Goal: Book appointment/travel/reservation

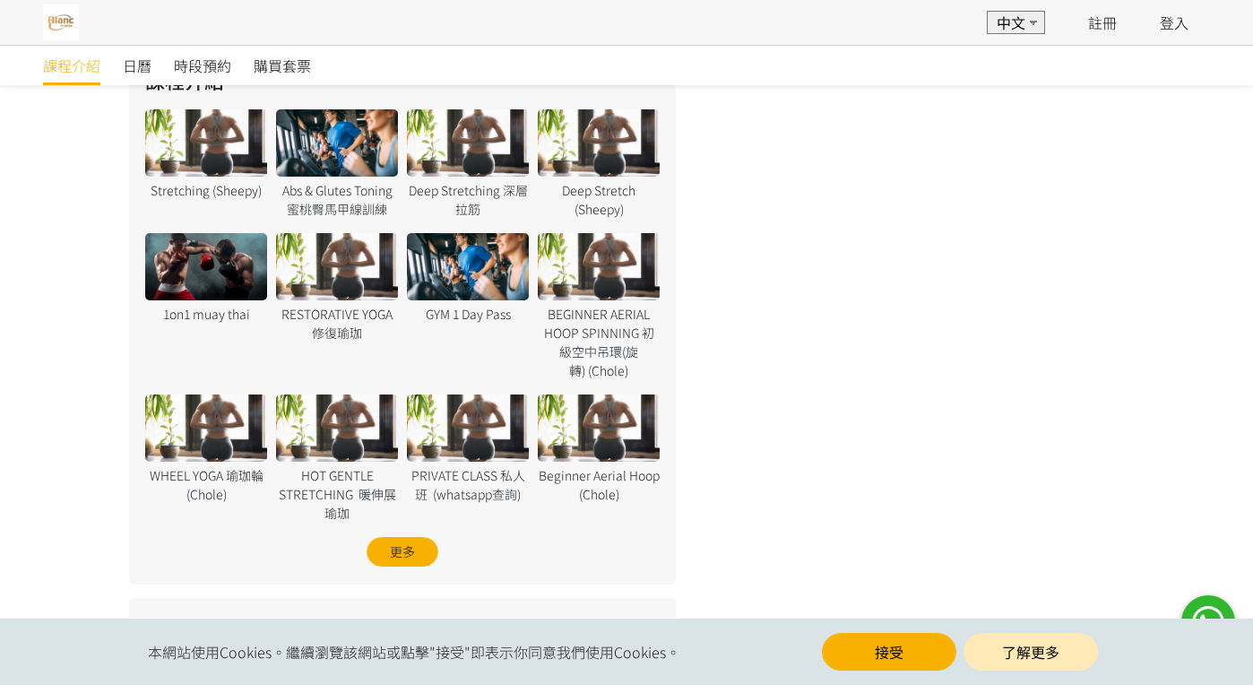
scroll to position [1600, 0]
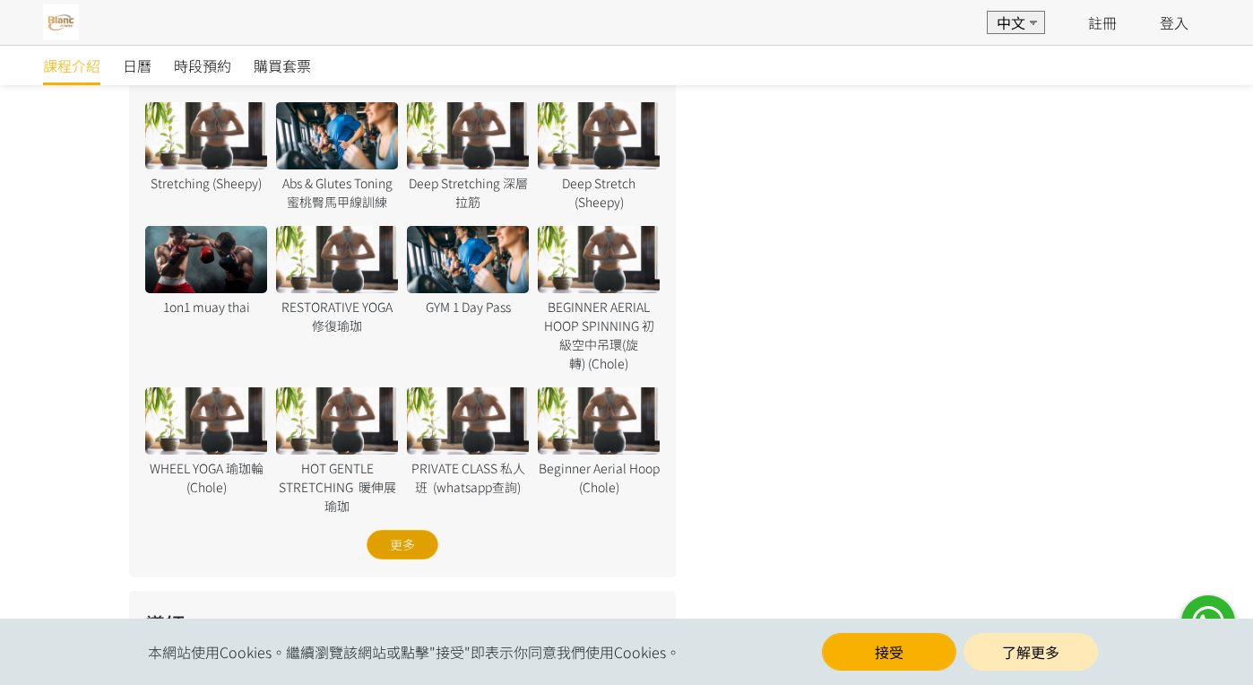
click at [373, 548] on div "更多" at bounding box center [402, 545] width 72 height 30
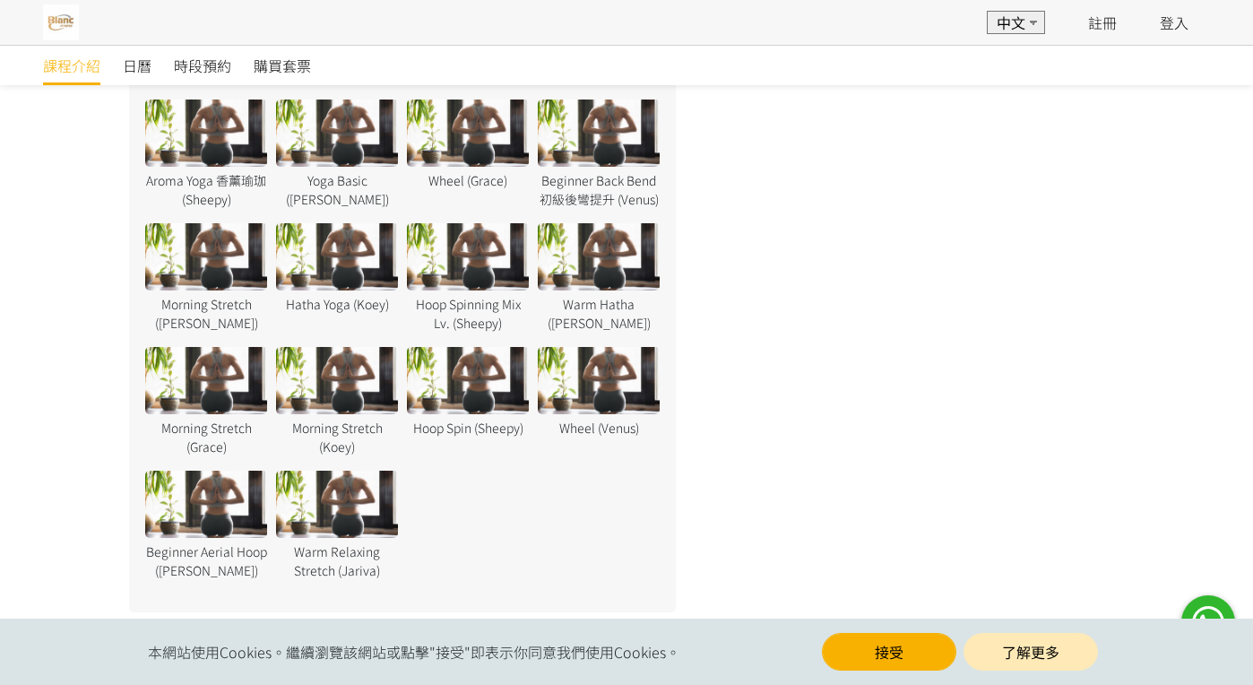
scroll to position [3253, 0]
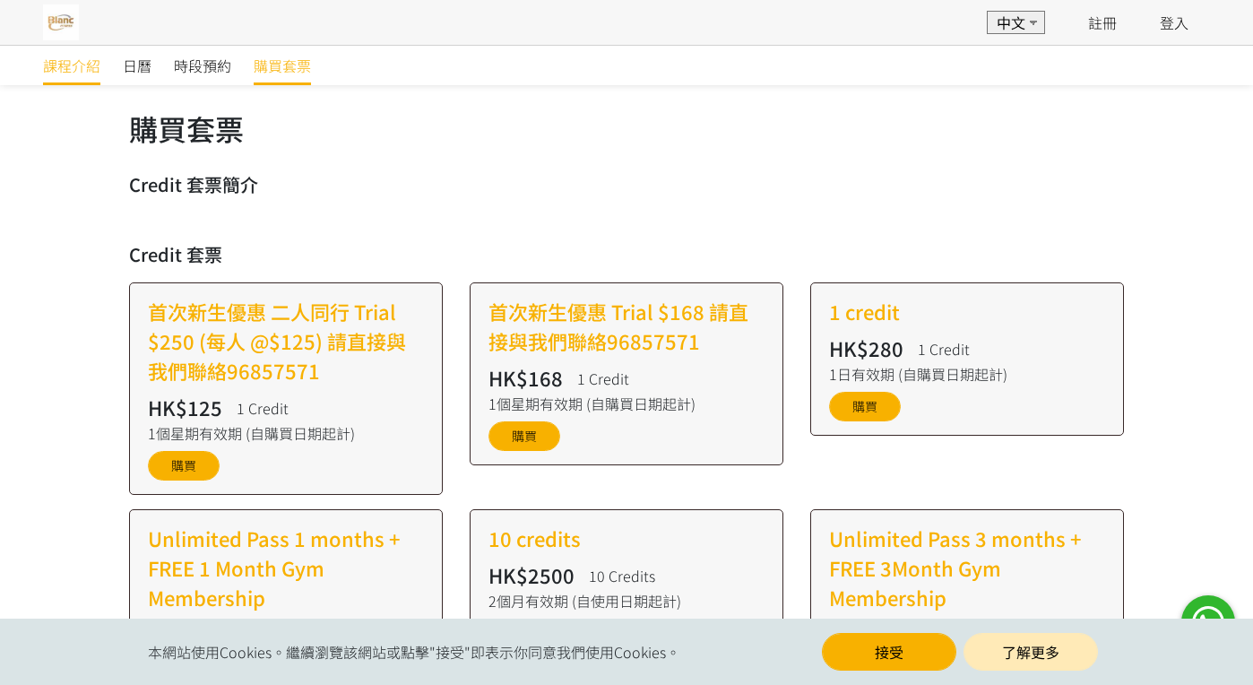
click at [54, 65] on span "課程介紹" at bounding box center [71, 66] width 57 height 22
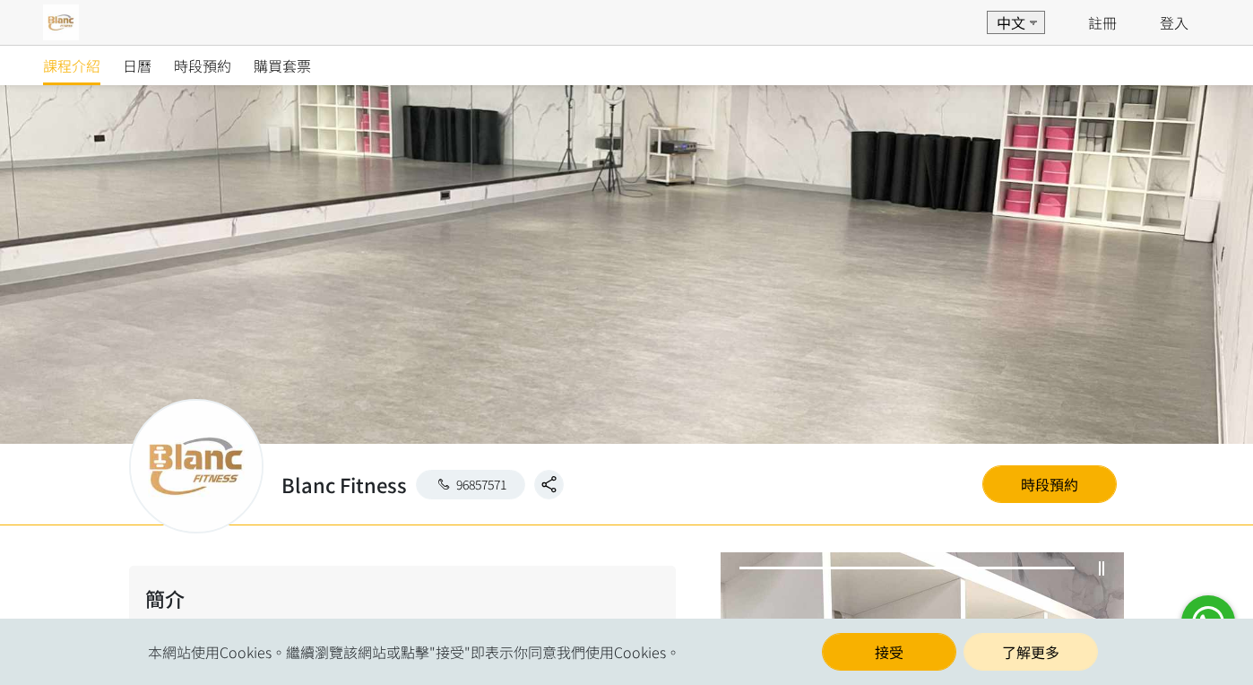
click at [151, 56] on div "日曆" at bounding box center [148, 65] width 51 height 39
click at [143, 65] on span "日曆" at bounding box center [137, 66] width 29 height 22
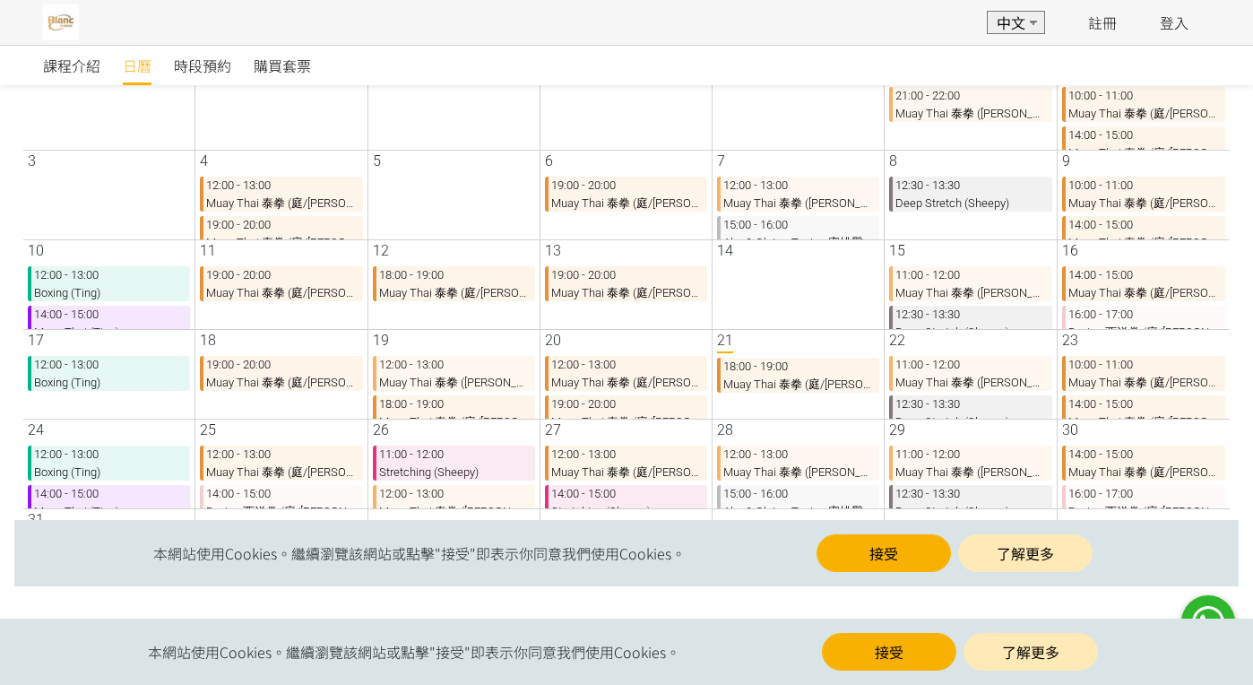
scroll to position [16, 0]
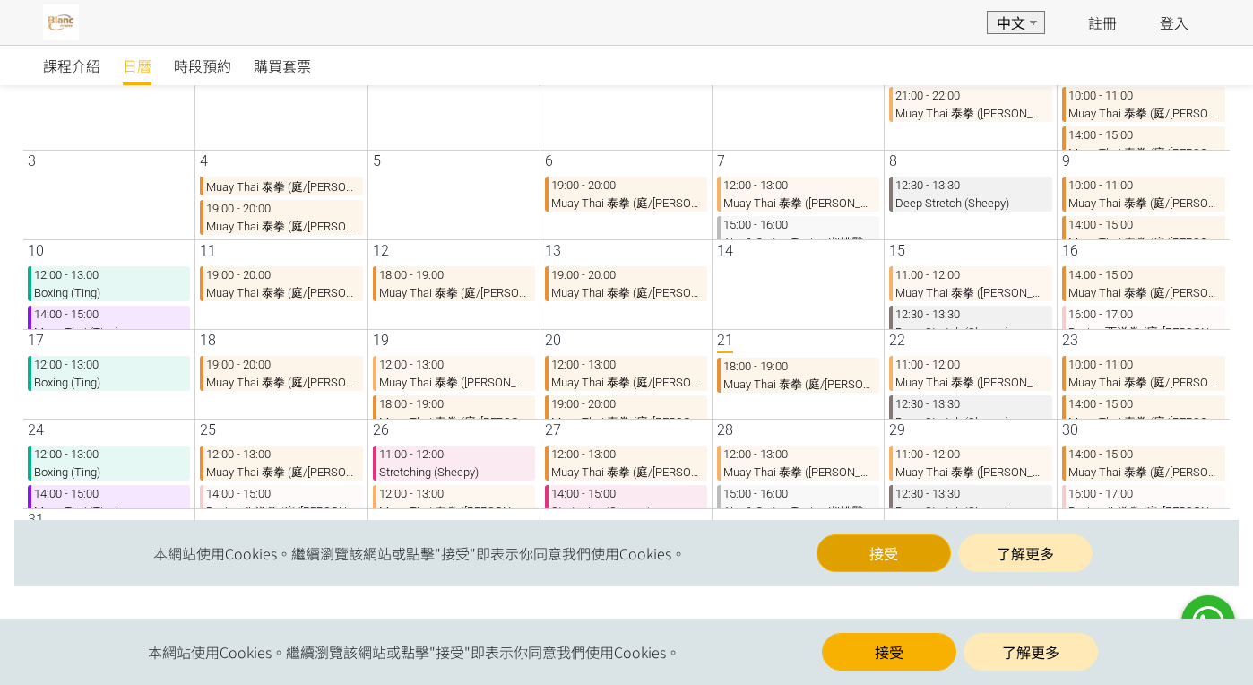
click at [853, 536] on button "接受" at bounding box center [869, 553] width 134 height 38
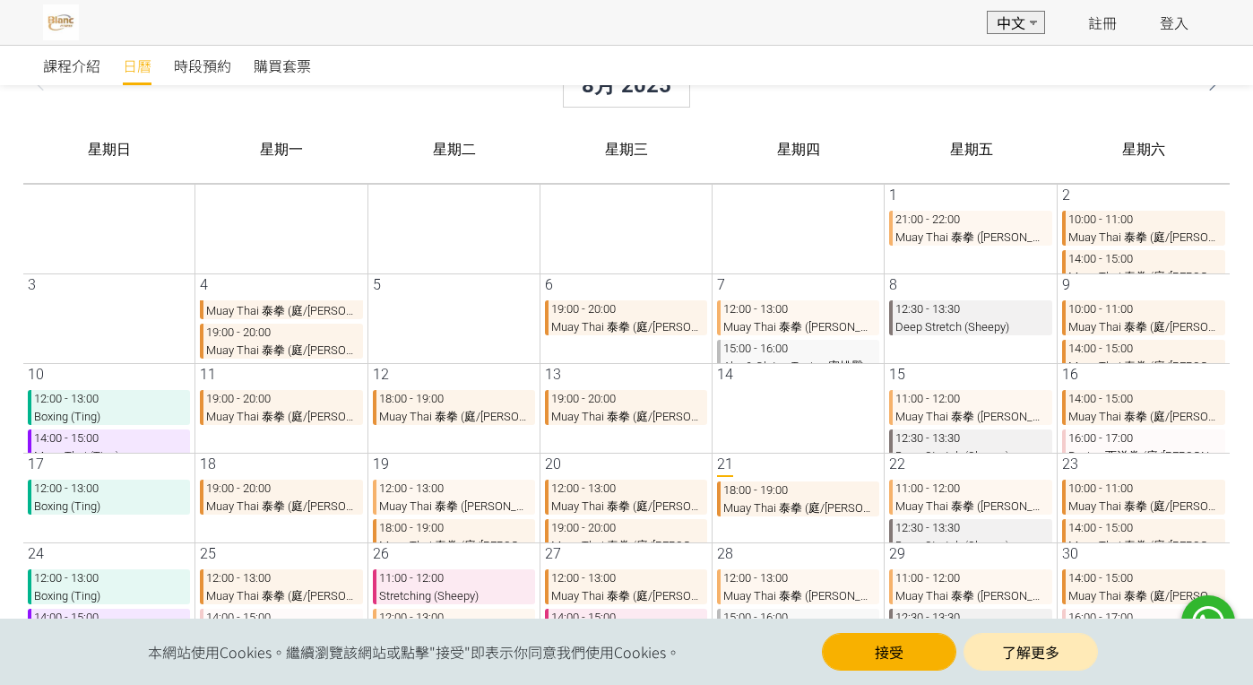
scroll to position [0, 0]
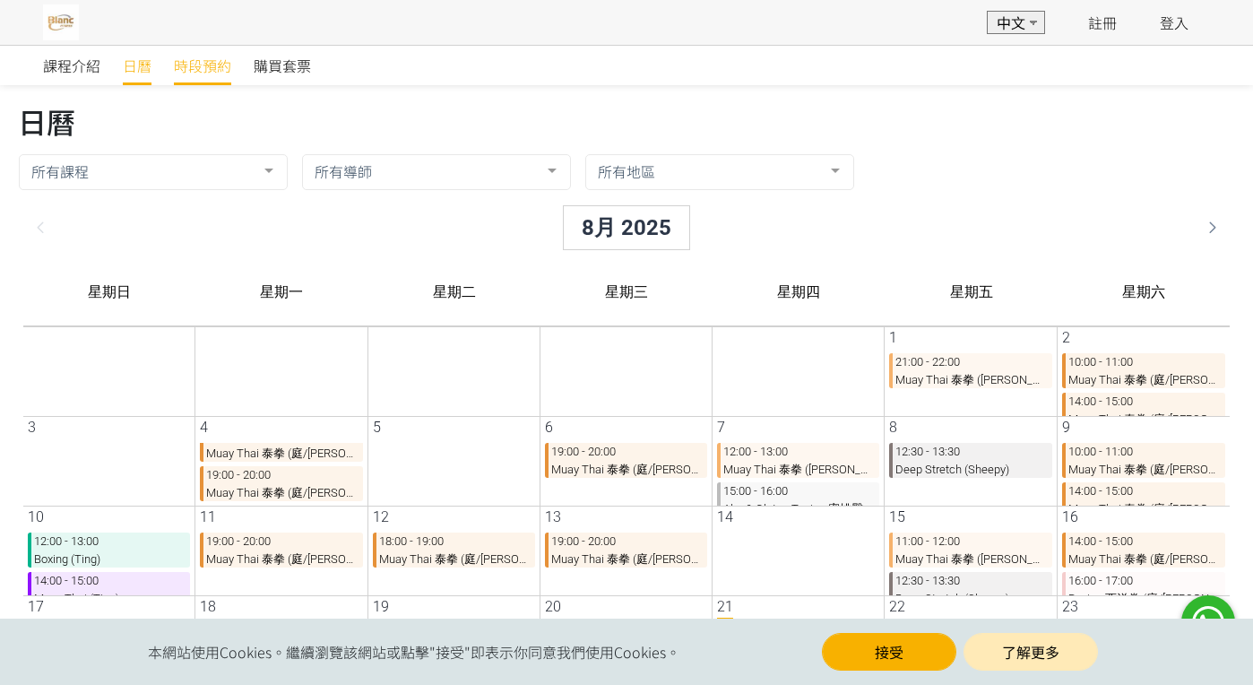
click at [185, 71] on span "時段預約" at bounding box center [202, 66] width 57 height 22
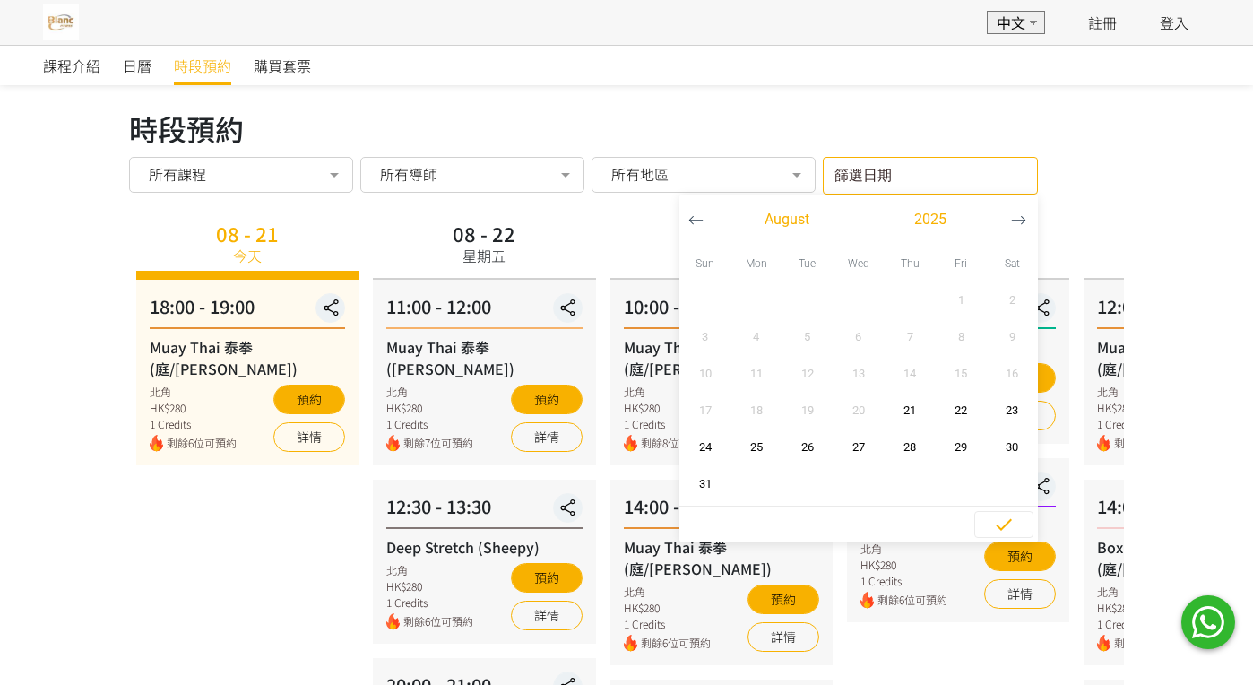
click at [926, 177] on input "篩選日期" at bounding box center [930, 176] width 215 height 38
click at [1030, 218] on button "button" at bounding box center [1018, 219] width 33 height 50
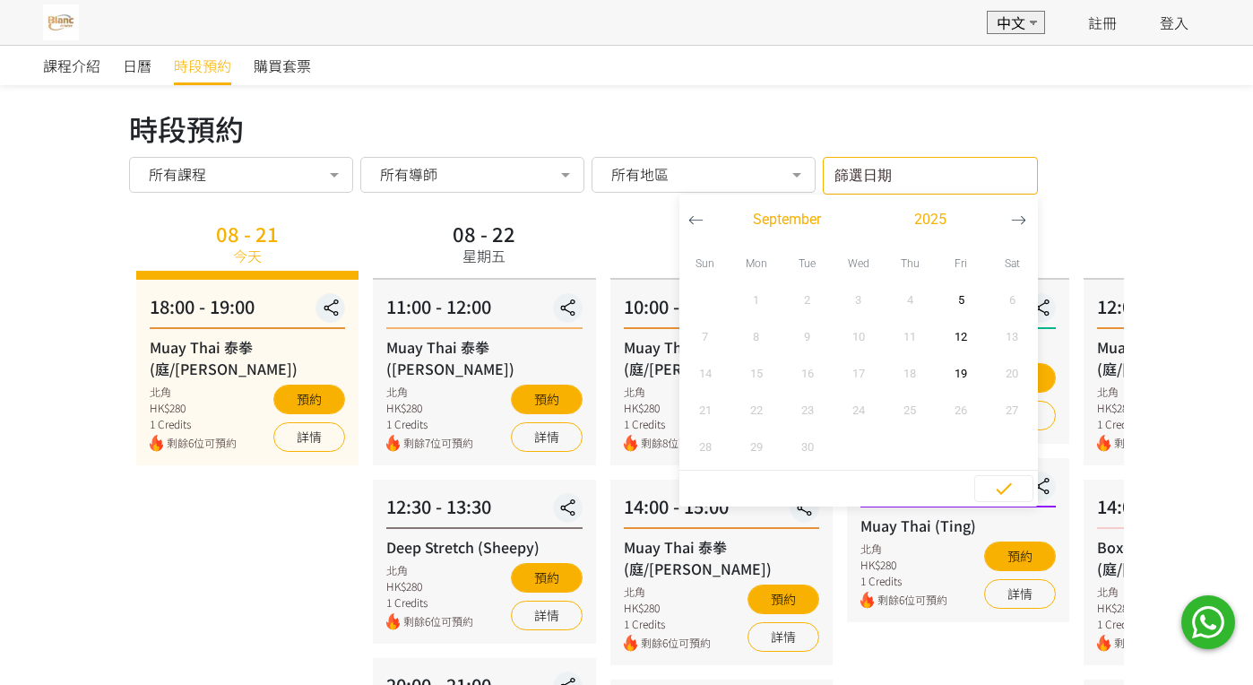
click at [1030, 218] on button "button" at bounding box center [1018, 219] width 33 height 50
click at [690, 222] on icon "button" at bounding box center [695, 219] width 15 height 15
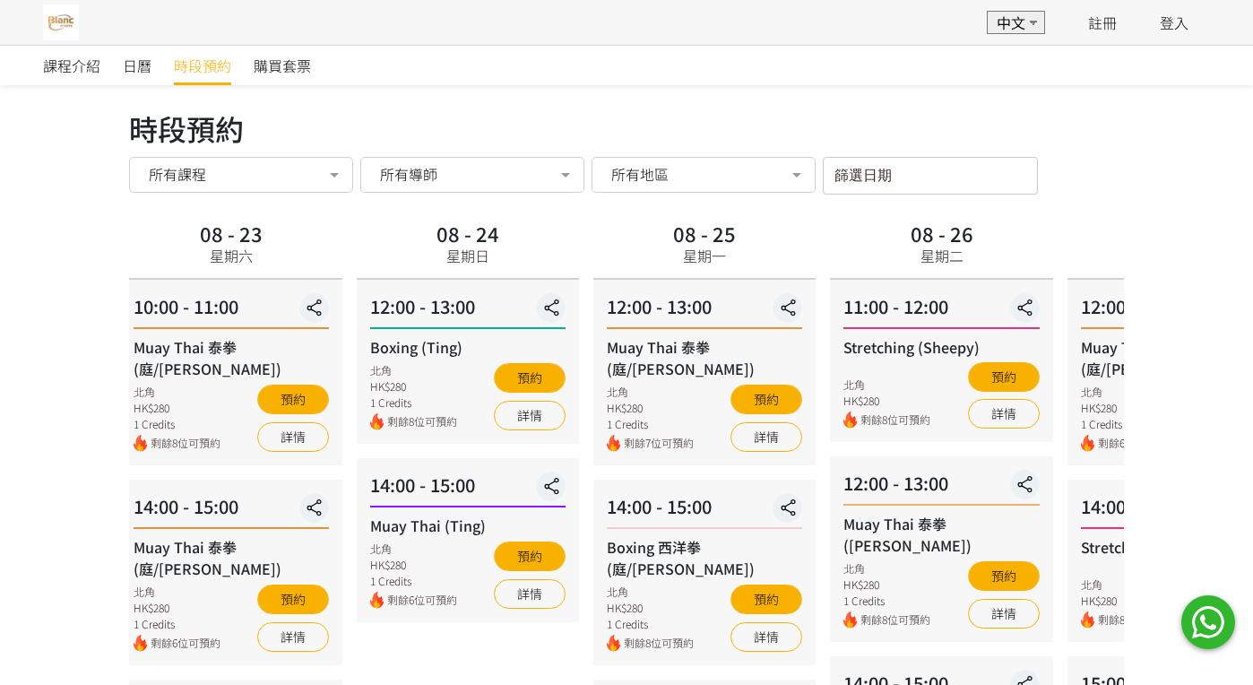
click at [479, 258] on div "星期日" at bounding box center [467, 256] width 43 height 22
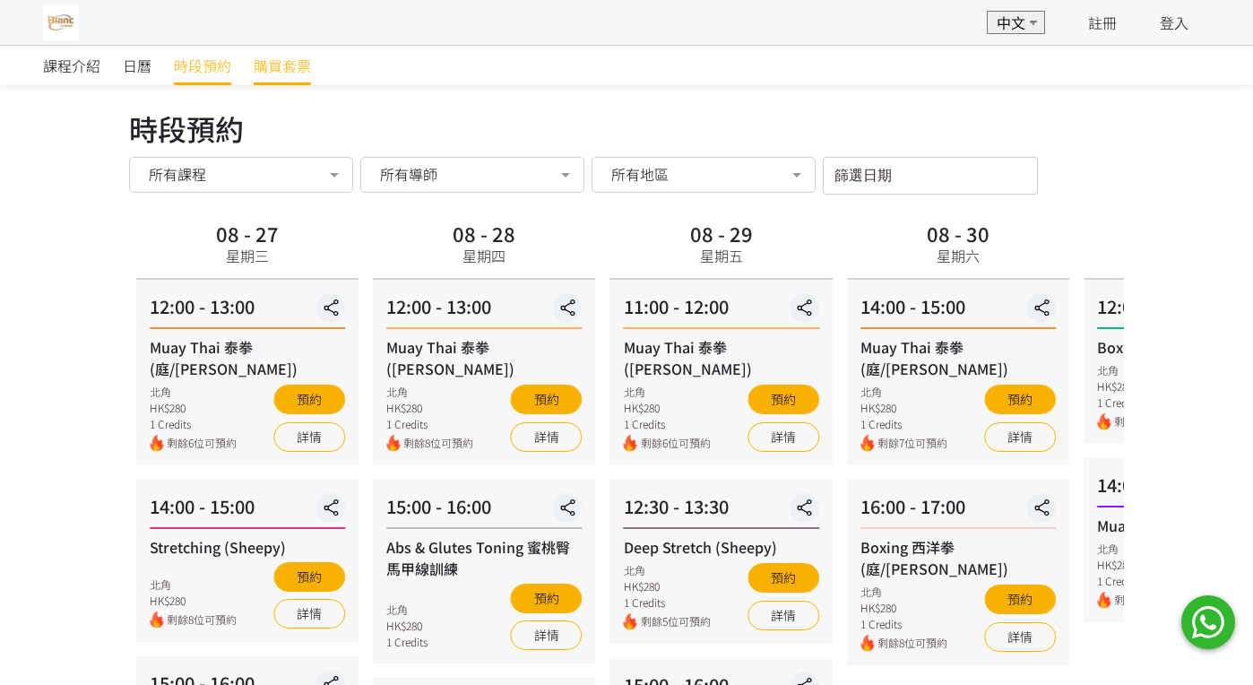
click at [272, 79] on link "購買套票" at bounding box center [282, 65] width 57 height 39
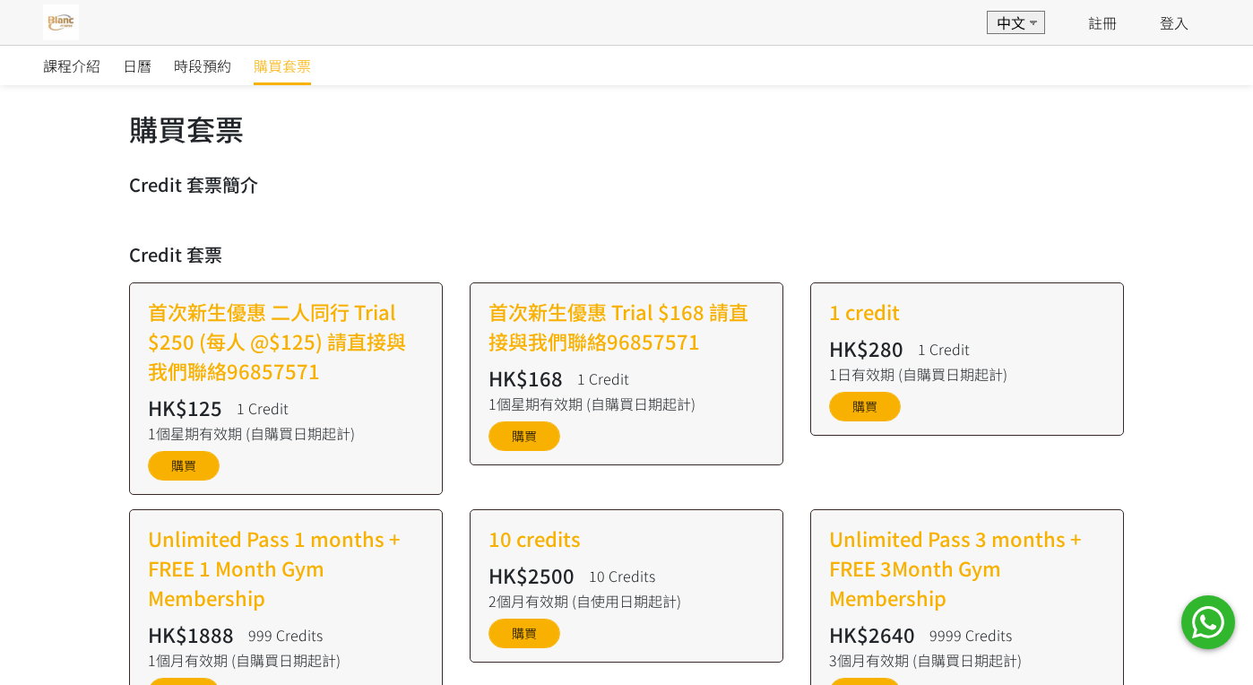
scroll to position [627, 0]
